Goal: Information Seeking & Learning: Understand process/instructions

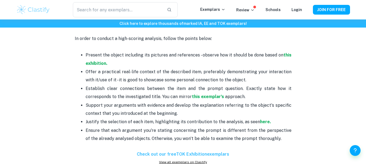
scroll to position [356, 0]
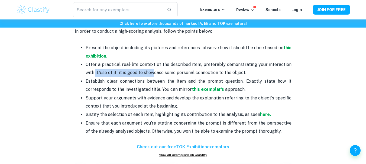
drag, startPoint x: 78, startPoint y: 69, endPoint x: 143, endPoint y: 74, distance: 65.2
click at [143, 74] on ul "Present the object including its pictures and references - observe how it shoul…" at bounding box center [183, 90] width 217 height 92
click at [143, 74] on p "Offer a practical real-life context of the described item, preferably demonstra…" at bounding box center [189, 69] width 206 height 17
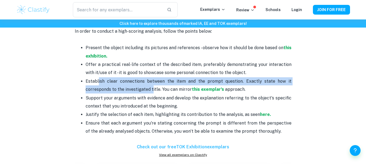
drag, startPoint x: 98, startPoint y: 85, endPoint x: 152, endPoint y: 90, distance: 54.4
click at [152, 90] on p "Establish clear connections between the item and the prompt question. Exactly s…" at bounding box center [189, 85] width 206 height 17
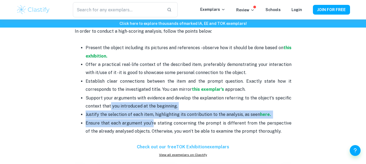
drag, startPoint x: 109, startPoint y: 105, endPoint x: 152, endPoint y: 119, distance: 45.2
click at [152, 119] on ul "Present the object including its pictures and references - observe how it shoul…" at bounding box center [183, 90] width 217 height 92
click at [152, 119] on p "Ensure that each argument you're stating concerning the prompt is different fro…" at bounding box center [189, 127] width 206 height 17
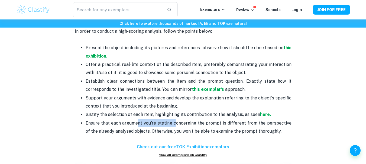
drag, startPoint x: 136, startPoint y: 121, endPoint x: 175, endPoint y: 127, distance: 38.8
click at [175, 127] on p "Ensure that each argument you're stating concerning the prompt is different fro…" at bounding box center [189, 127] width 206 height 17
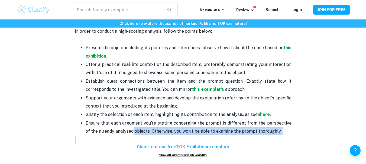
drag, startPoint x: 127, startPoint y: 132, endPoint x: 185, endPoint y: 138, distance: 57.7
click at [185, 138] on div "Is it finally time to start working on your TOK exhibition? If you are looking …" at bounding box center [183, 94] width 217 height 459
click at [182, 133] on p "Ensure that each argument you're stating concerning the prompt is different fro…" at bounding box center [189, 127] width 206 height 17
